Goal: Information Seeking & Learning: Find specific fact

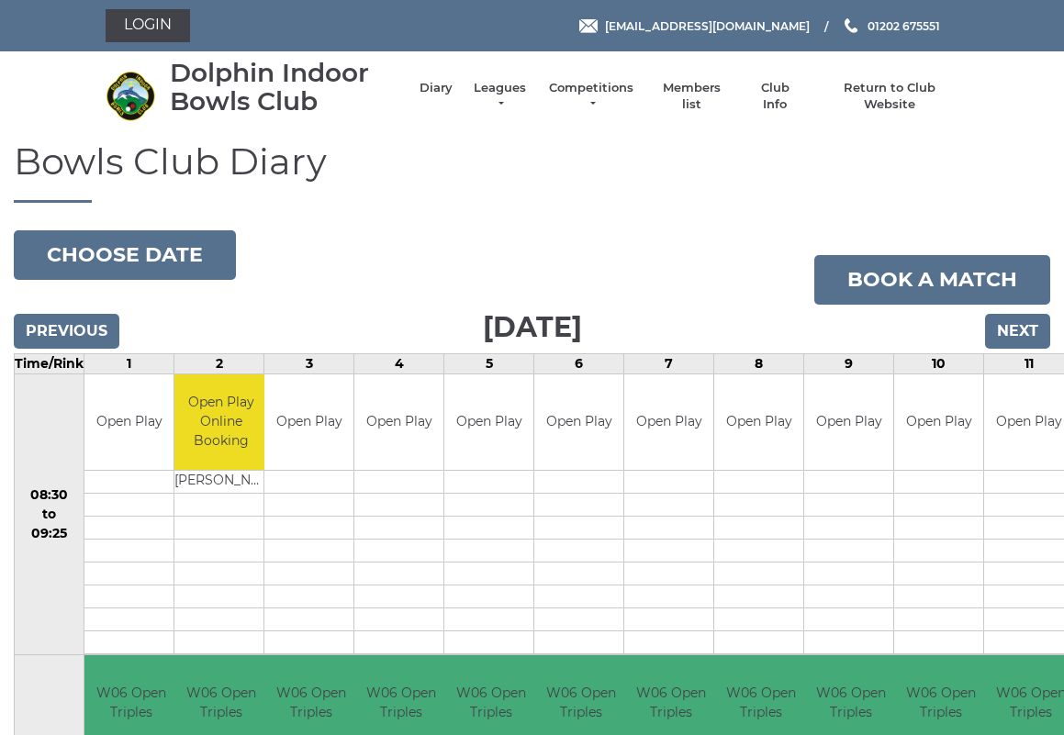
scroll to position [5, 0]
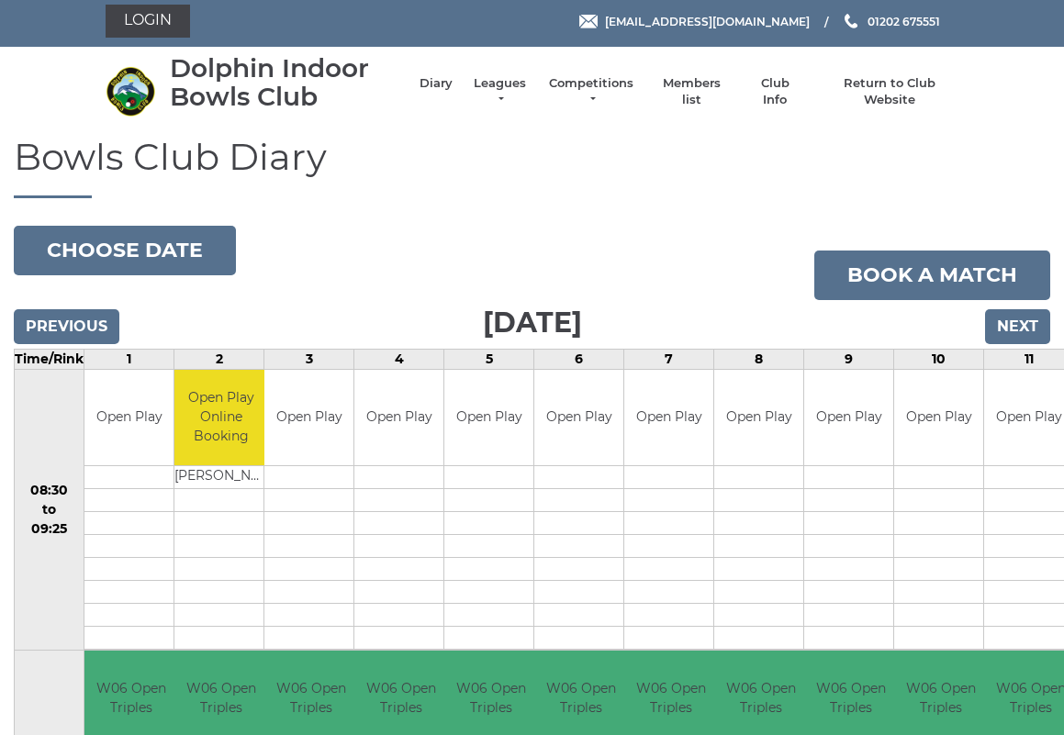
click at [150, 23] on link "Login" at bounding box center [148, 21] width 84 height 33
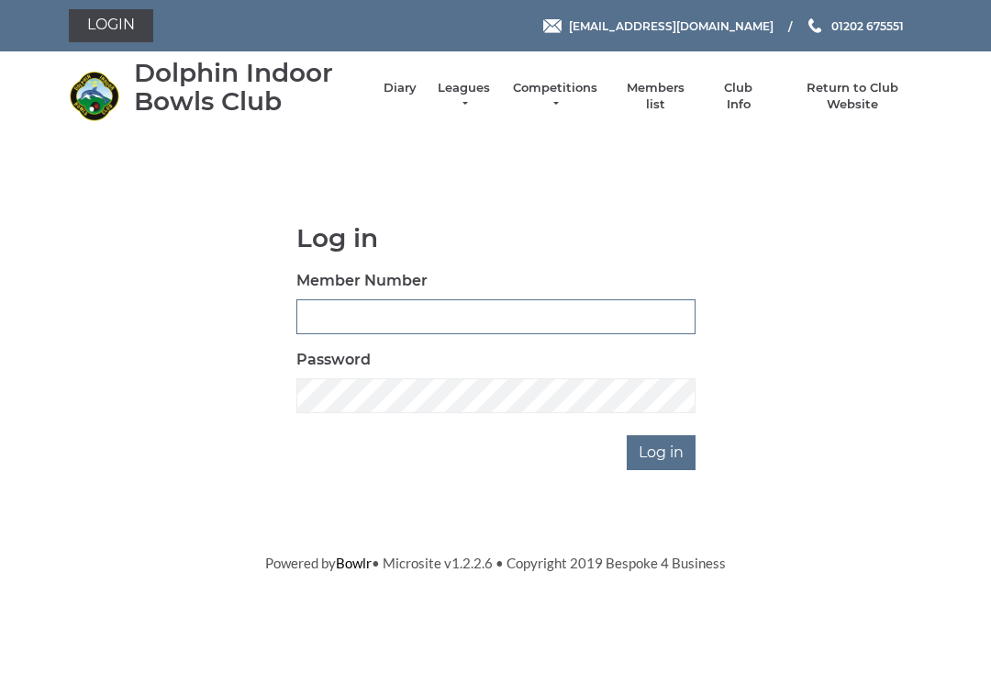
type input "3227"
click at [663, 451] on input "Log in" at bounding box center [661, 452] width 69 height 35
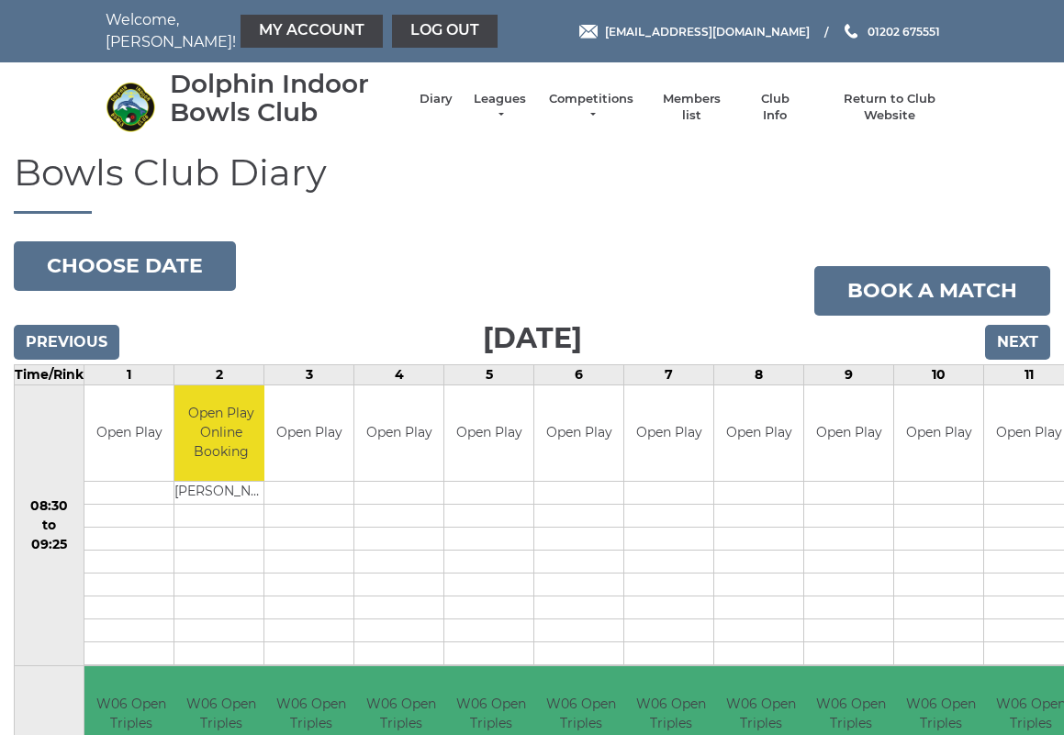
scroll to position [5, 0]
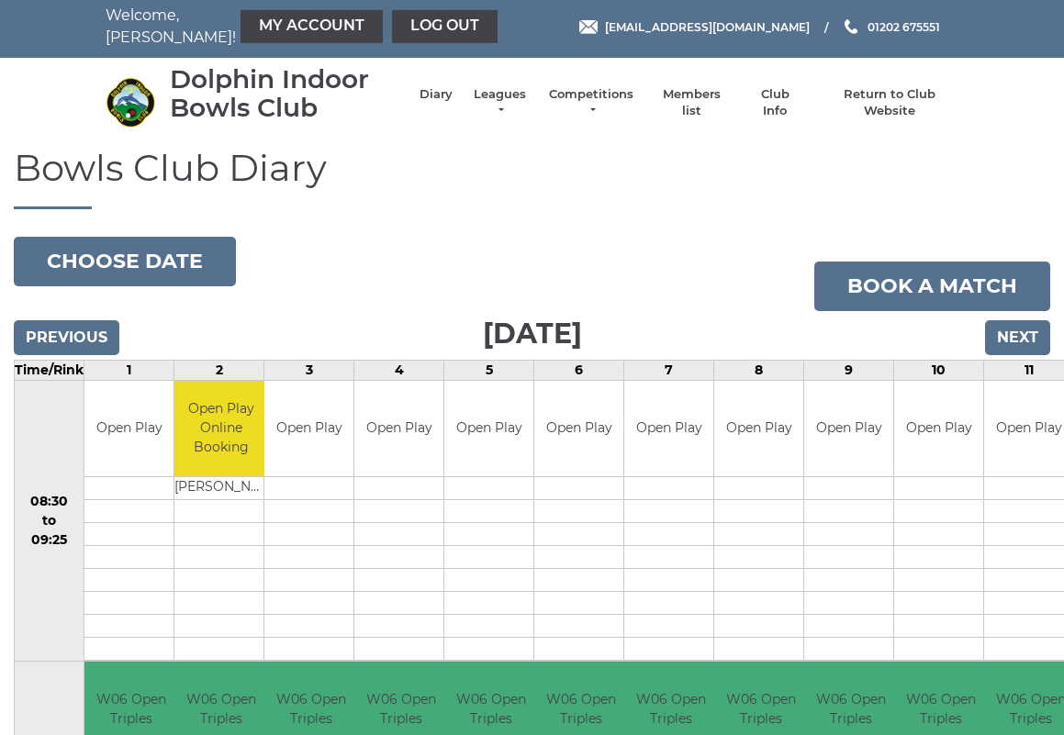
click at [699, 98] on link "Members list" at bounding box center [691, 102] width 76 height 33
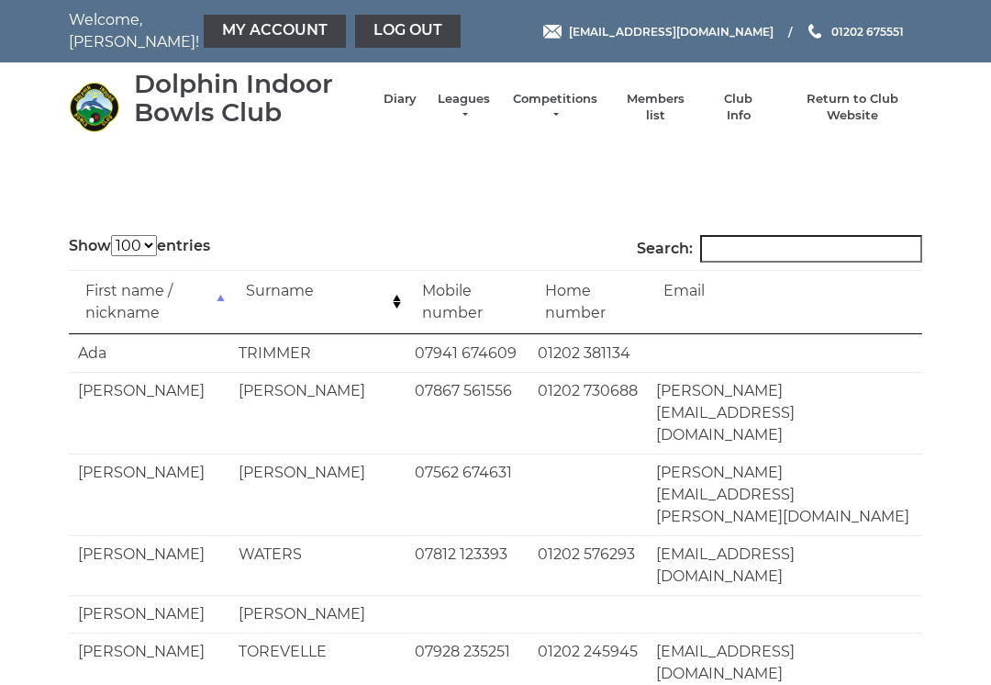
select select "100"
click at [744, 242] on input "Search:" at bounding box center [811, 249] width 222 height 28
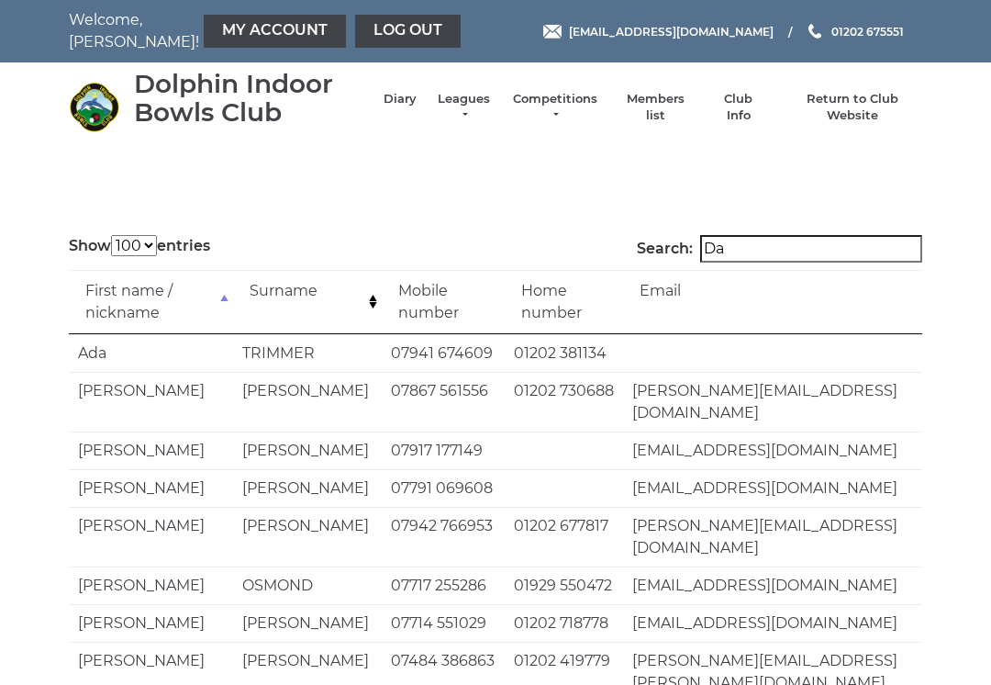
type input "D"
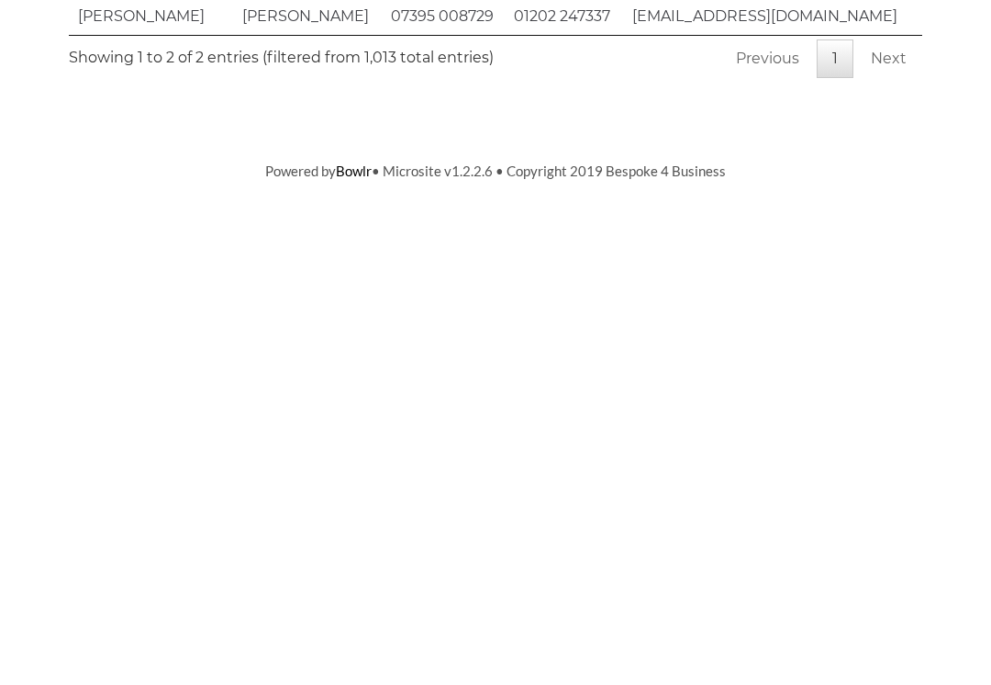
type input "McKenna"
click at [28, 139] on body "Welcome, John! My Account Log out reception@dolphinibc.com 01202 675551" at bounding box center [495, 277] width 991 height 555
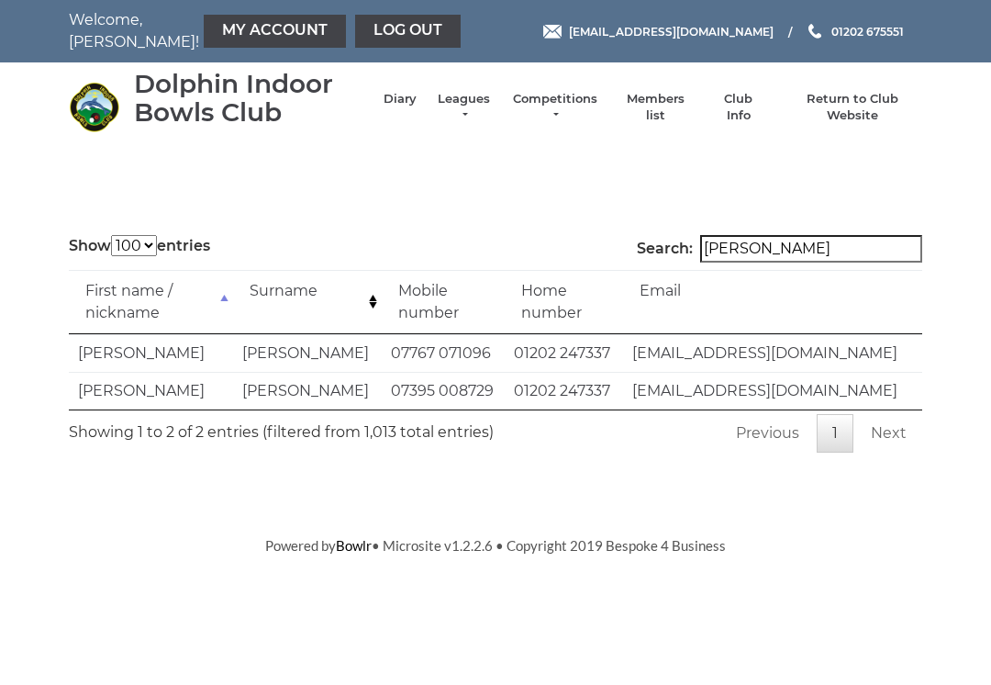
click at [204, 16] on link "My Account" at bounding box center [275, 31] width 142 height 33
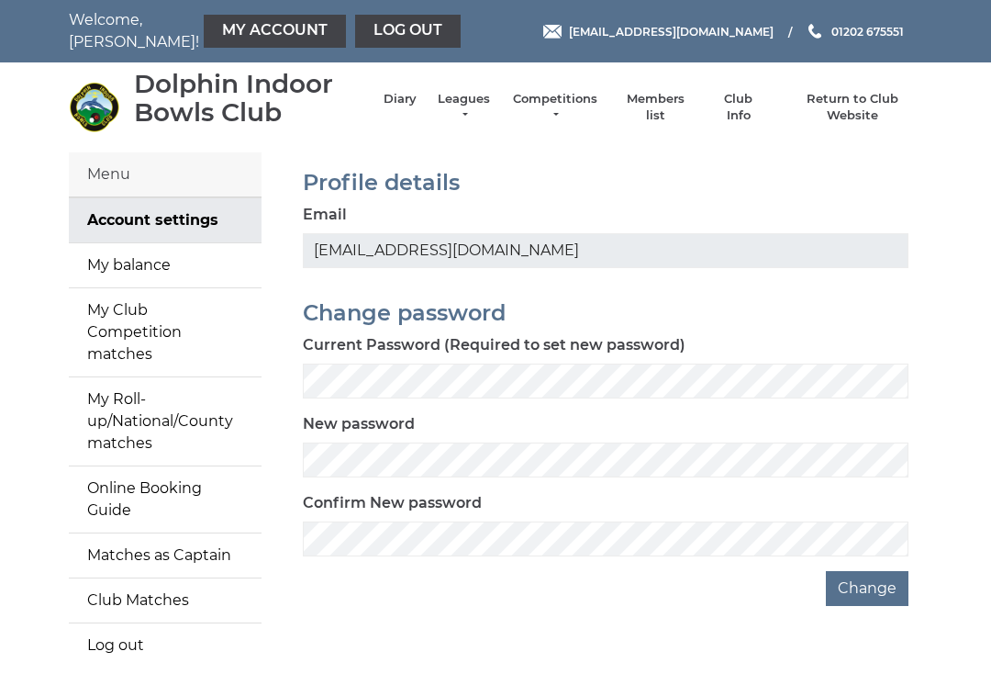
click at [111, 265] on link "My balance" at bounding box center [165, 265] width 193 height 44
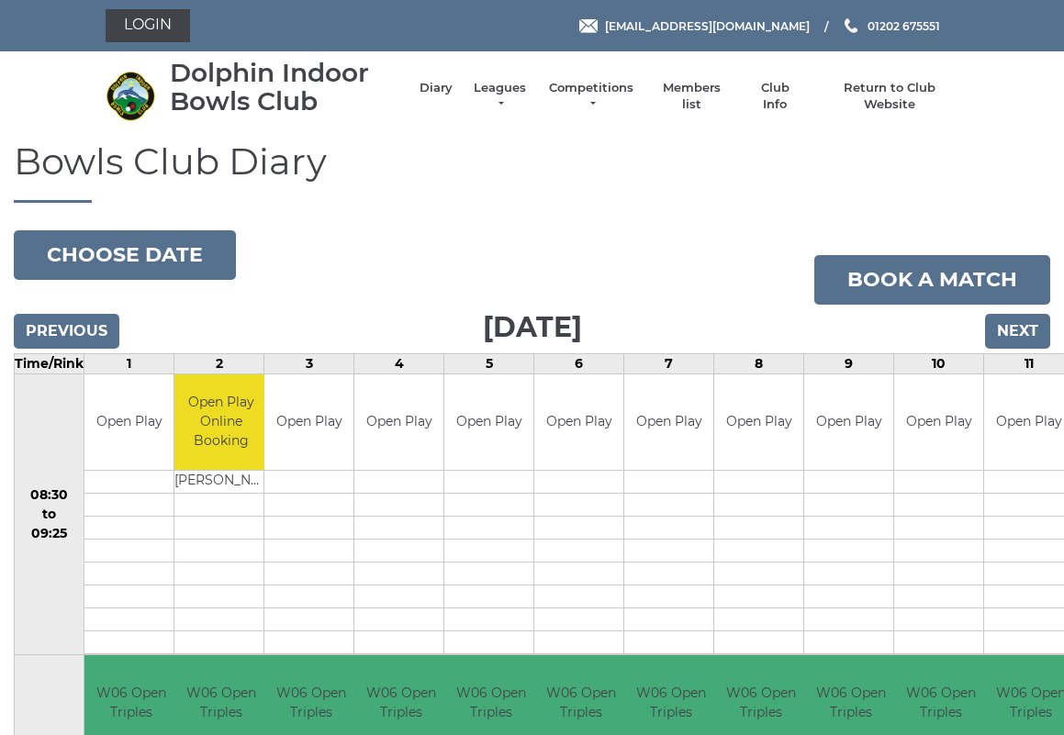
scroll to position [5, 0]
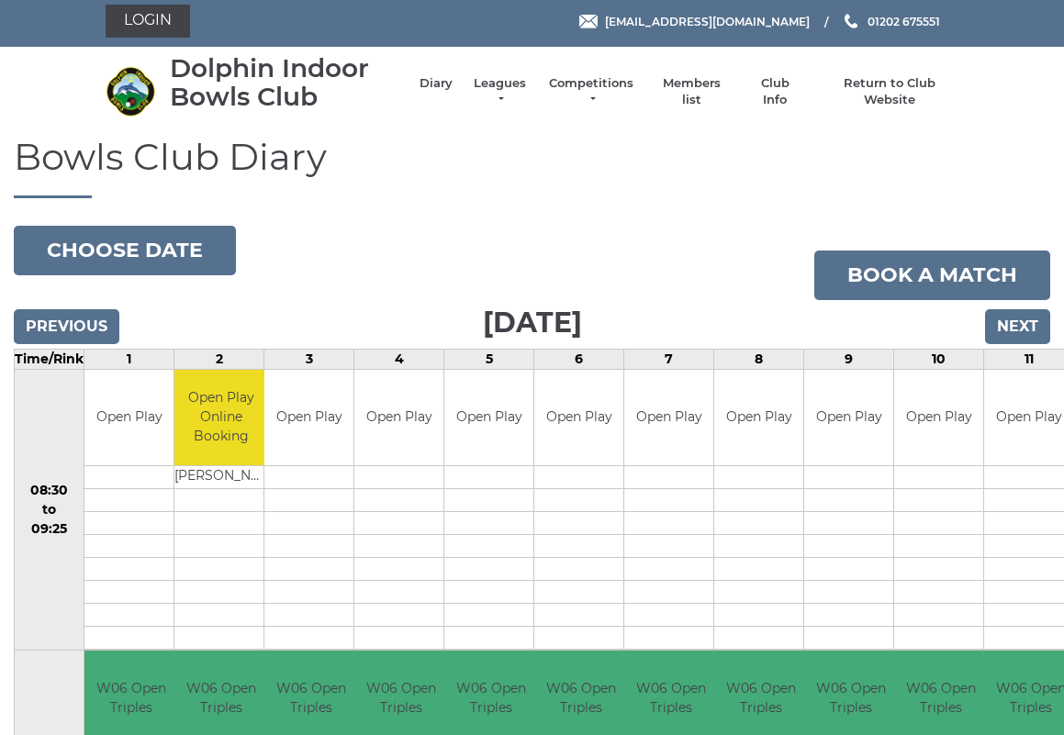
click at [689, 87] on link "Members list" at bounding box center [691, 91] width 76 height 33
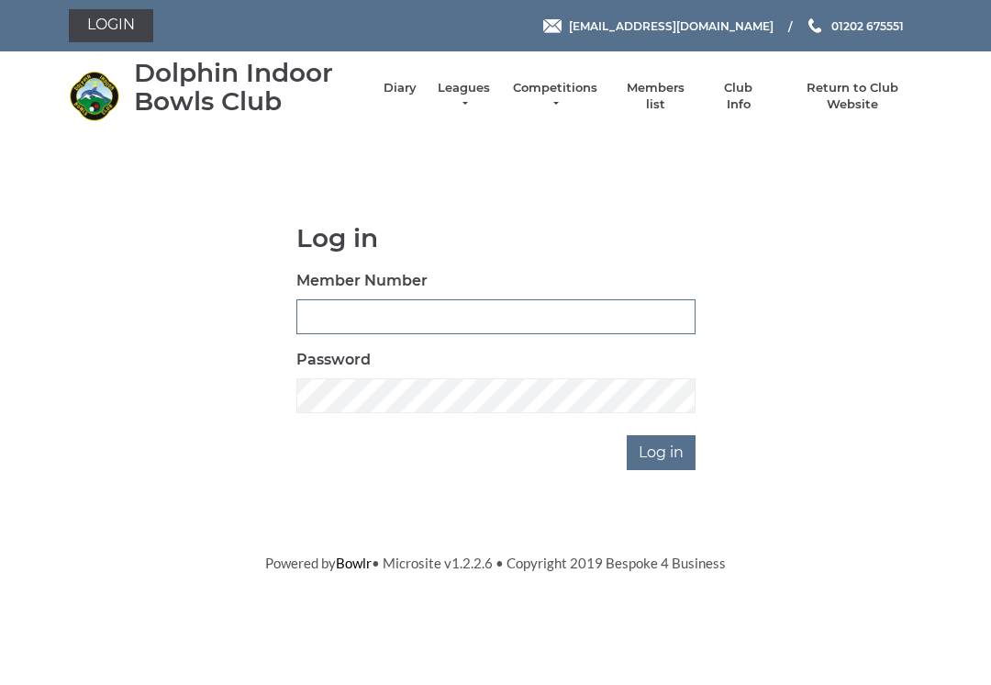
type input "3227"
click at [663, 451] on input "Log in" at bounding box center [661, 452] width 69 height 35
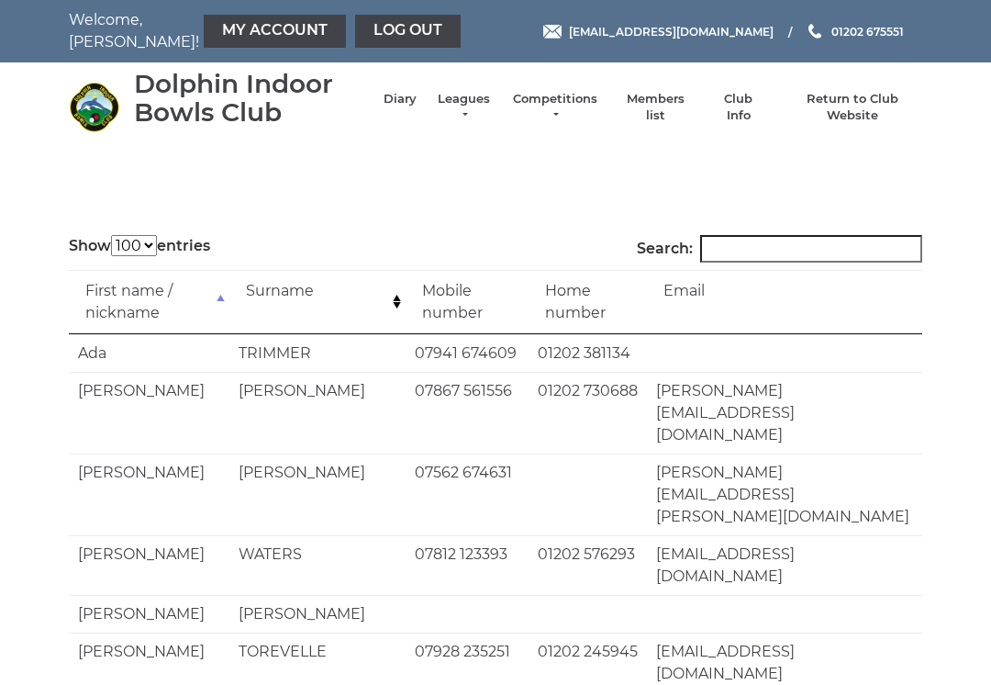
select select "100"
click at [745, 244] on input "Search:" at bounding box center [811, 249] width 222 height 28
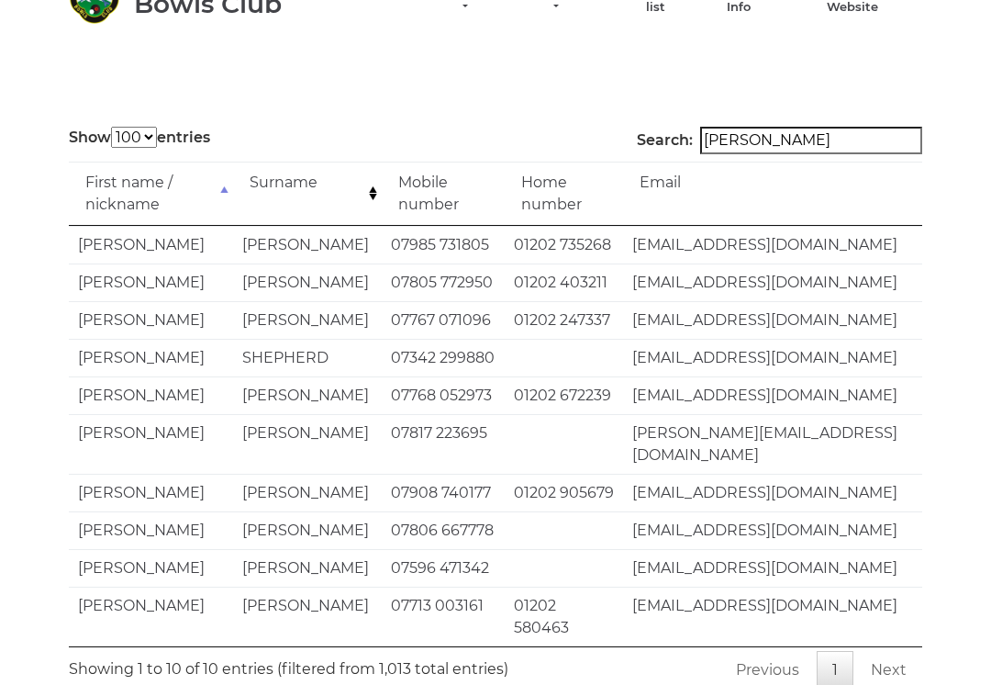
scroll to position [103, 0]
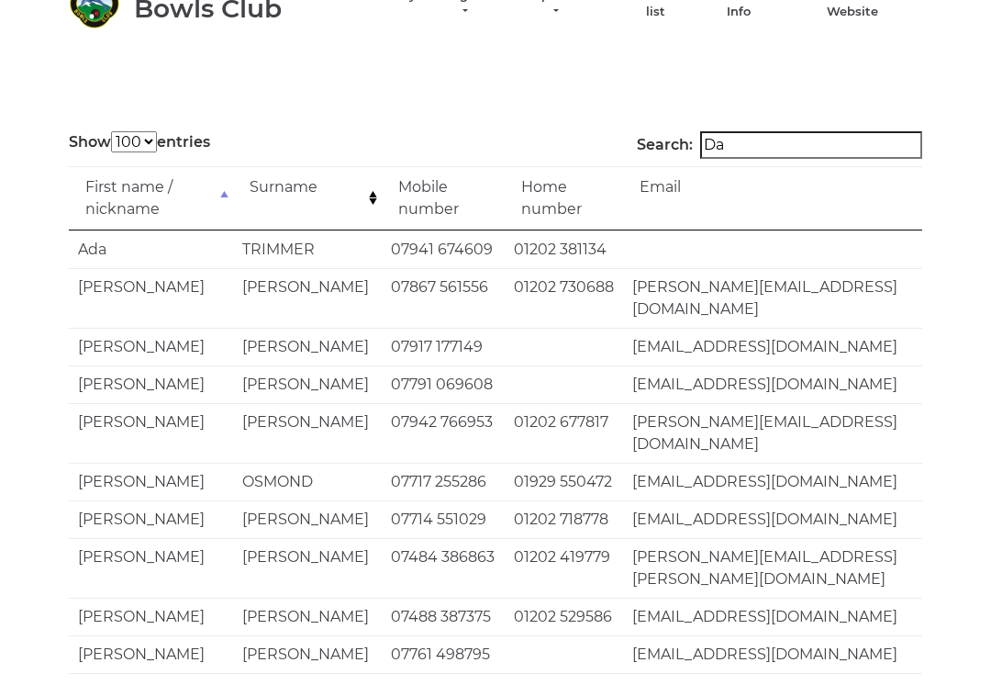
type input "D"
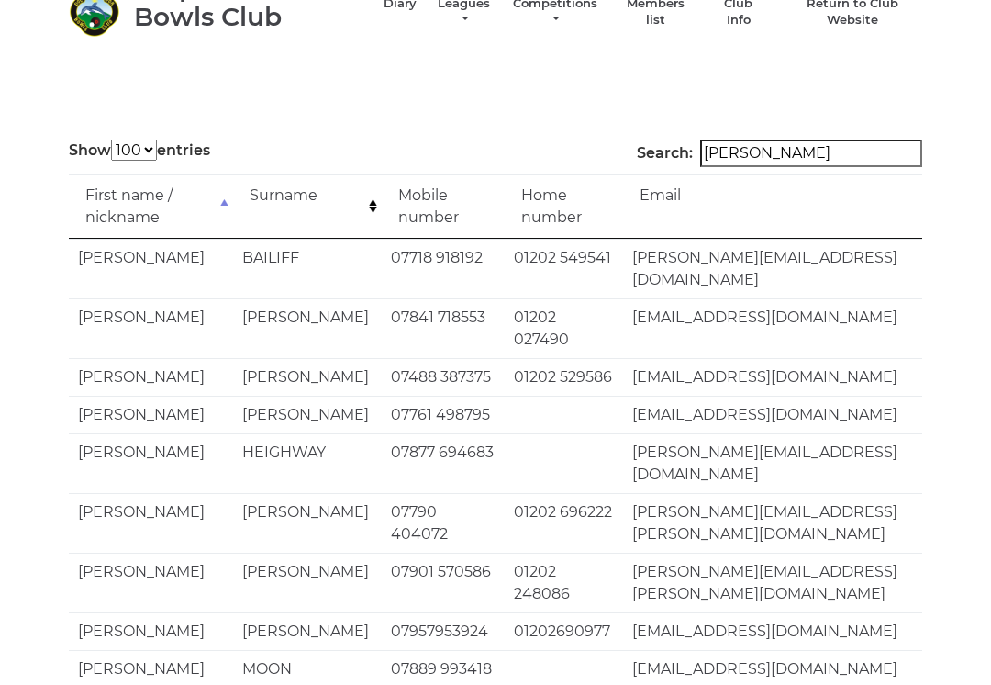
scroll to position [75, 0]
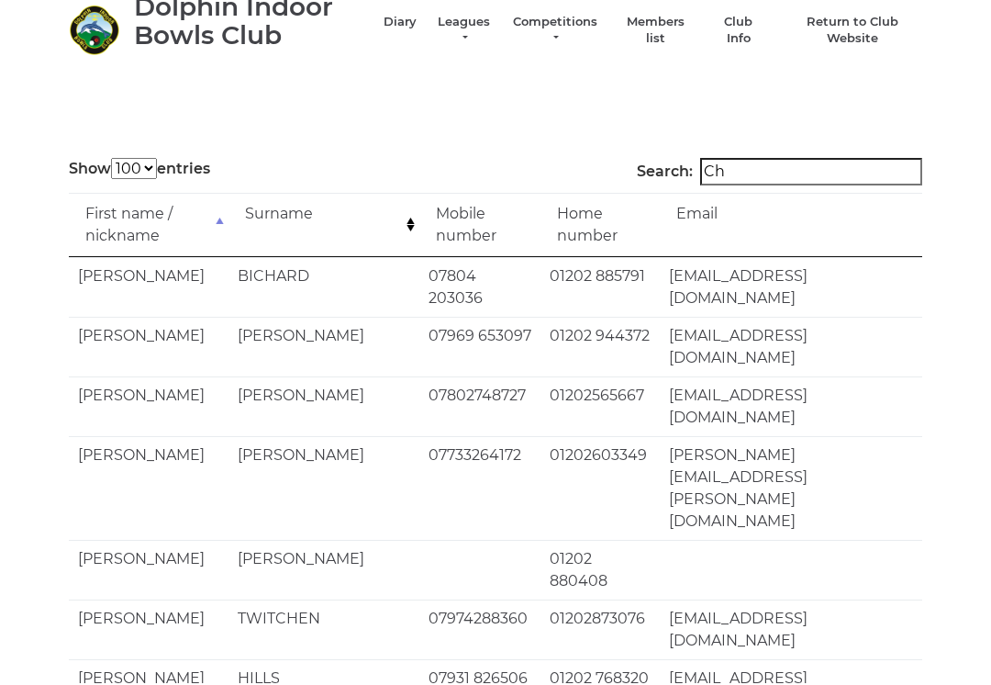
type input "C"
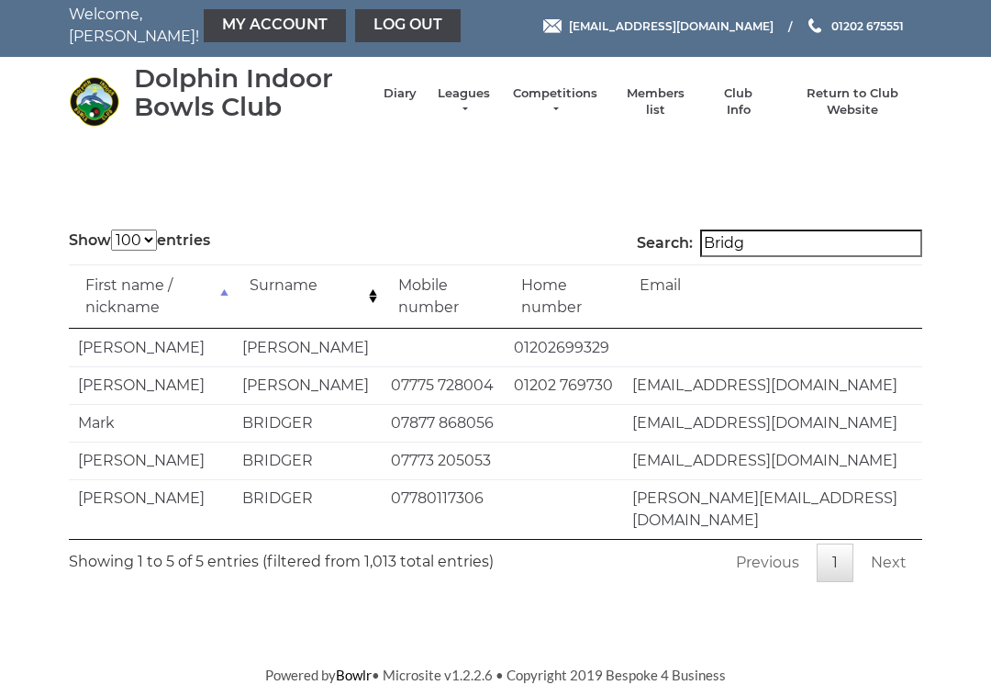
scroll to position [0, 0]
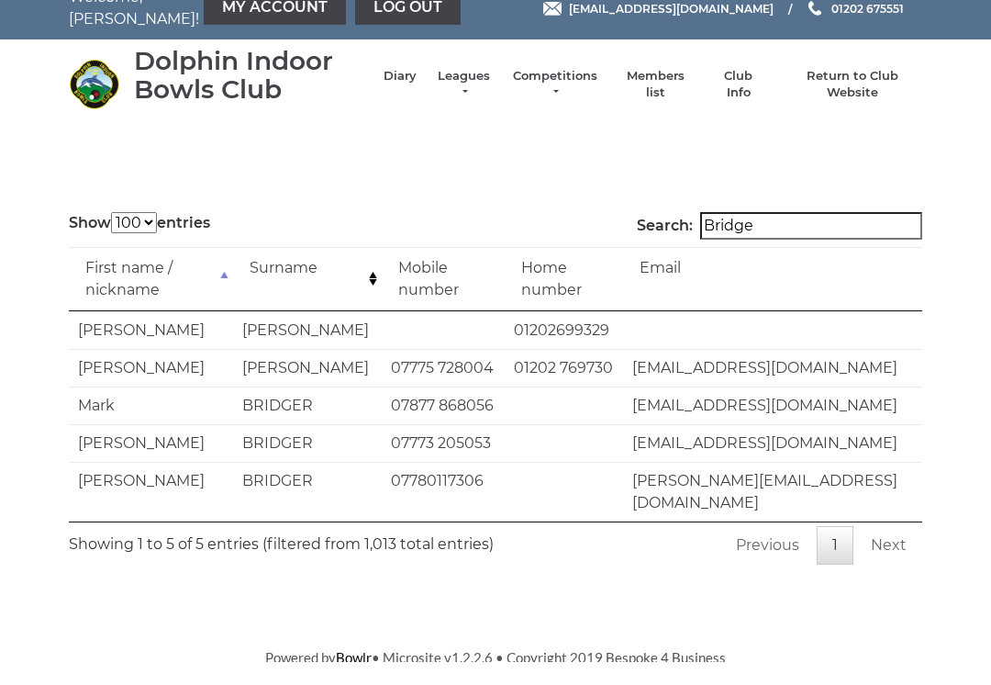
type input "Bridger"
